Goal: Transaction & Acquisition: Purchase product/service

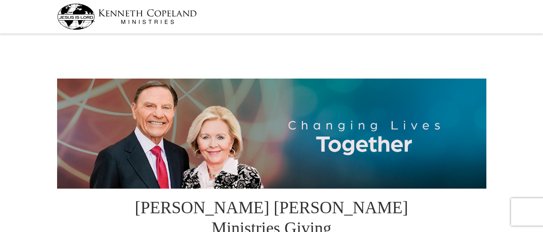
select select "LA"
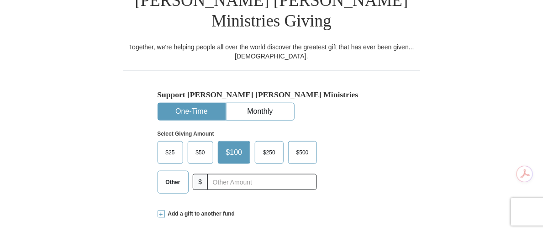
scroll to position [228, 0]
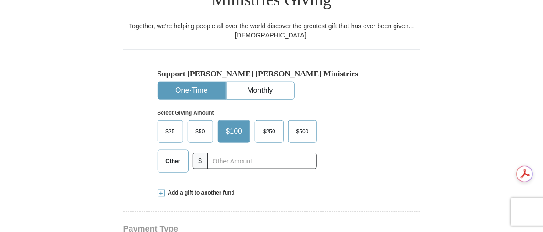
click at [200, 82] on button "One-Time" at bounding box center [192, 90] width 68 height 17
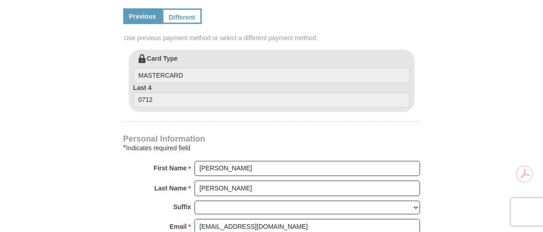
scroll to position [502, 0]
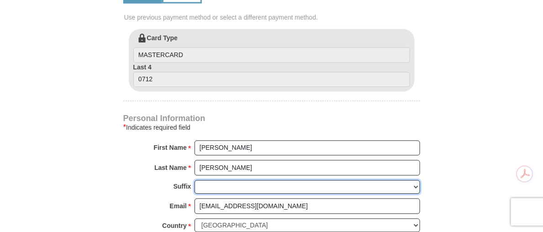
click at [414, 180] on select "Jr Sr I II III IV V VI" at bounding box center [308, 187] width 226 height 14
select select "Jr"
click at [195, 180] on select "Jr Sr I II III IV V VI" at bounding box center [308, 187] width 226 height 14
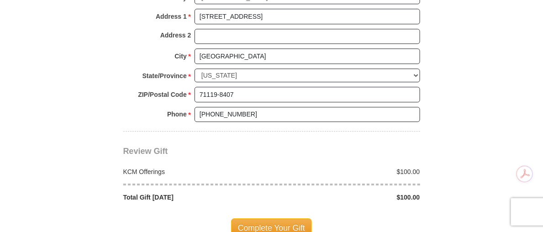
scroll to position [776, 0]
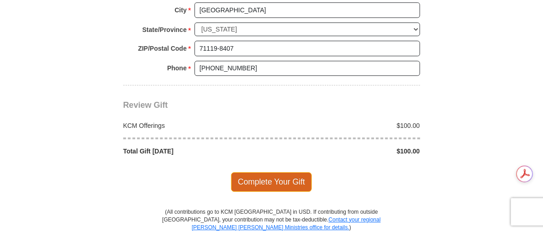
click at [293, 172] on span "Complete Your Gift" at bounding box center [271, 181] width 81 height 19
